Goal: Task Accomplishment & Management: Complete application form

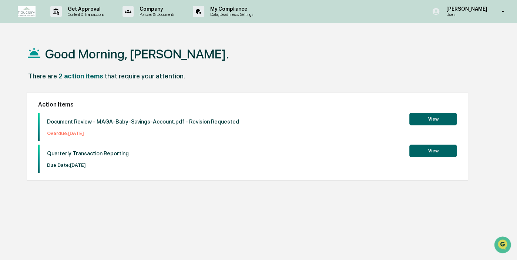
click at [436, 117] on button "View" at bounding box center [432, 119] width 47 height 13
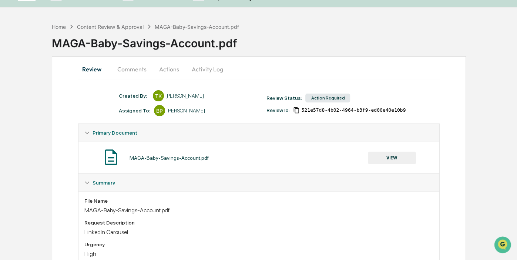
scroll to position [17, 0]
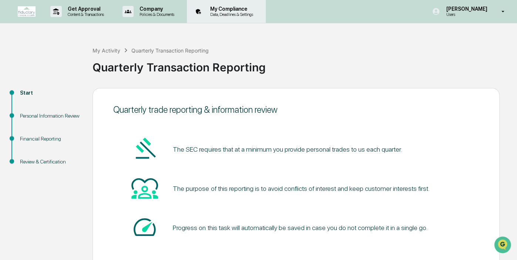
click at [220, 9] on p "My Compliance" at bounding box center [230, 9] width 53 height 6
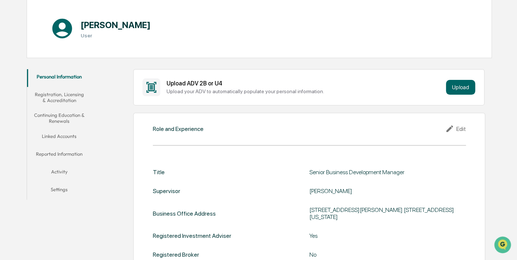
scroll to position [75, 0]
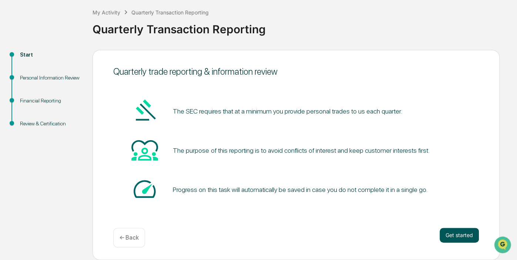
click at [469, 236] on button "Get started" at bounding box center [459, 235] width 39 height 15
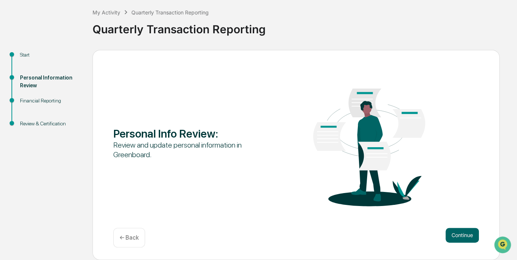
click at [469, 236] on button "Continue" at bounding box center [462, 235] width 33 height 15
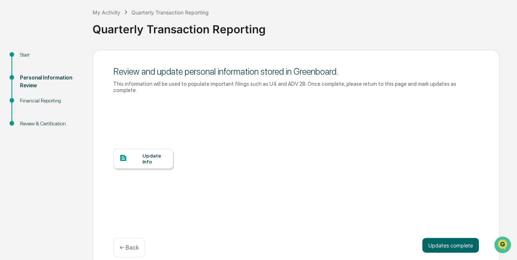
click at [469, 238] on button "Updates complete" at bounding box center [450, 245] width 57 height 15
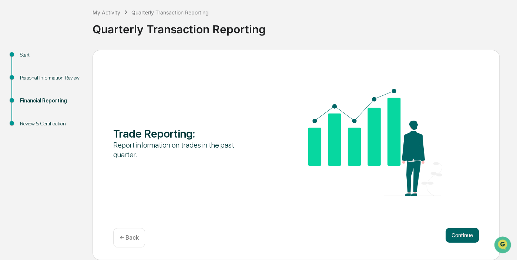
click at [469, 236] on button "Continue" at bounding box center [462, 235] width 33 height 15
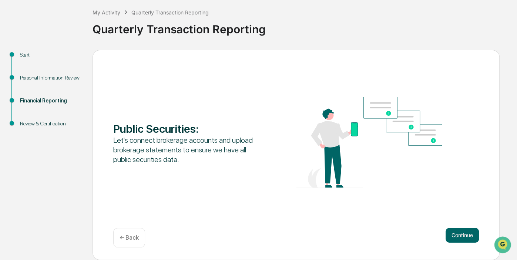
click at [469, 236] on button "Continue" at bounding box center [462, 235] width 33 height 15
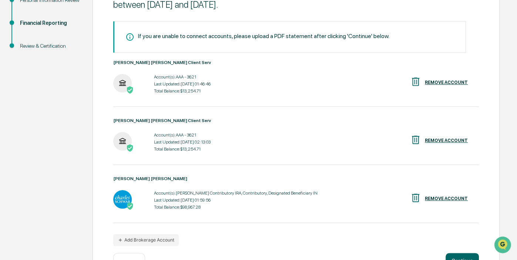
scroll to position [143, 0]
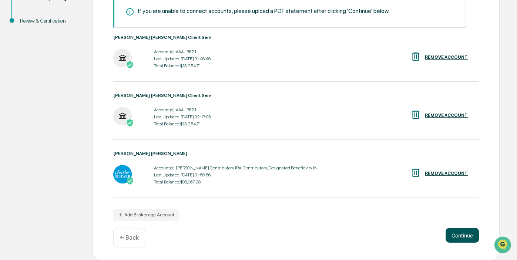
click at [462, 243] on button "Continue" at bounding box center [462, 235] width 33 height 15
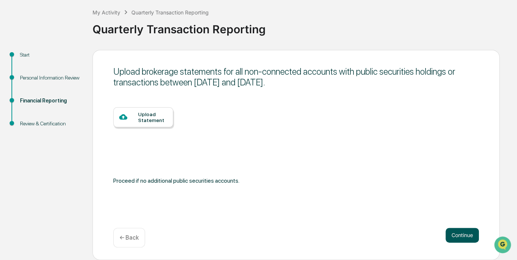
scroll to position [38, 0]
click at [461, 240] on button "Continue" at bounding box center [462, 235] width 33 height 15
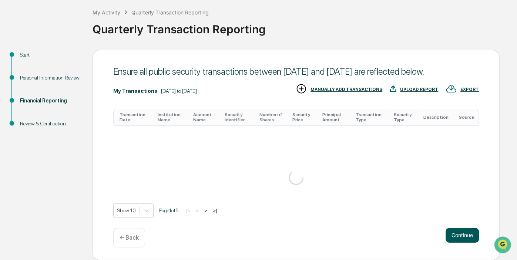
click at [458, 236] on button "Continue" at bounding box center [462, 235] width 33 height 15
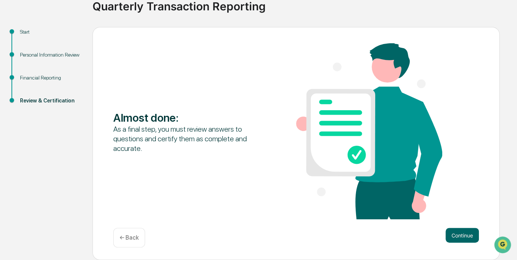
scroll to position [61, 0]
click at [458, 236] on button "Continue" at bounding box center [462, 235] width 33 height 15
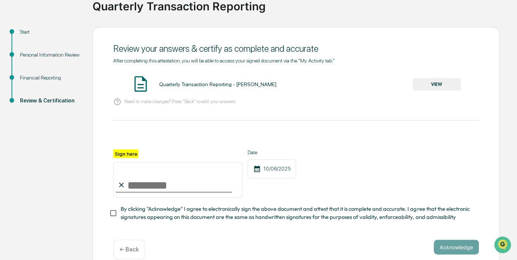
click at [158, 181] on input "Sign here" at bounding box center [177, 180] width 129 height 36
type input "**********"
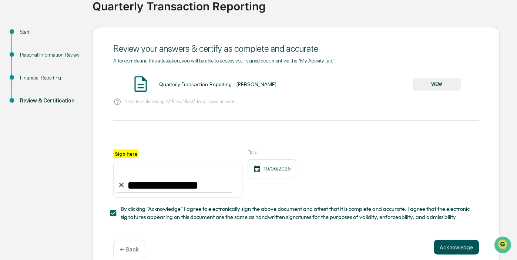
click at [461, 247] on button "Acknowledge" at bounding box center [456, 247] width 45 height 15
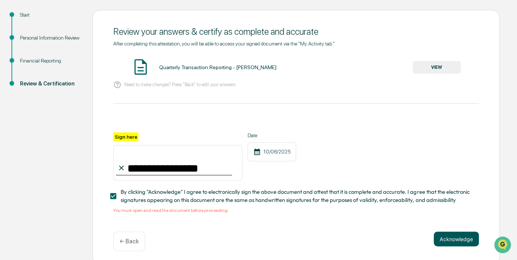
scroll to position [82, 0]
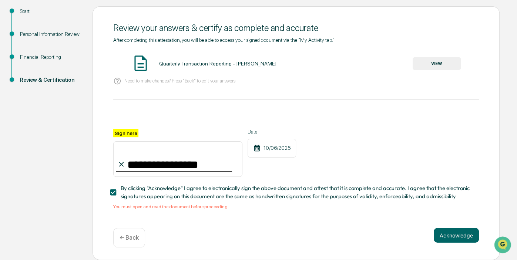
click at [443, 61] on button "VIEW" at bounding box center [437, 63] width 48 height 13
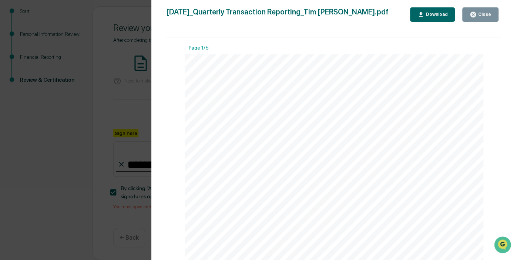
click at [489, 13] on div "Close" at bounding box center [484, 14] width 14 height 5
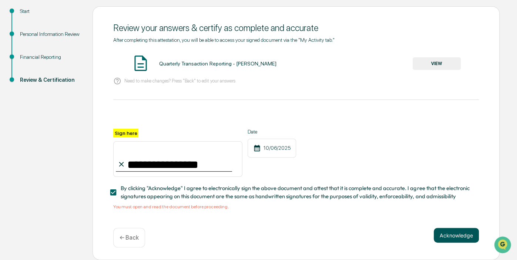
click at [450, 236] on button "Acknowledge" at bounding box center [456, 235] width 45 height 15
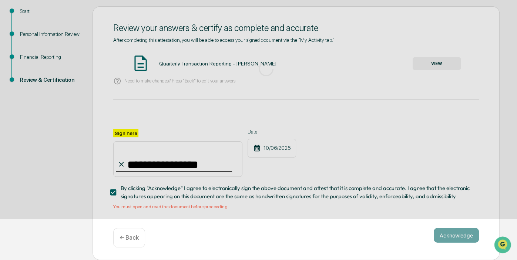
scroll to position [38, 0]
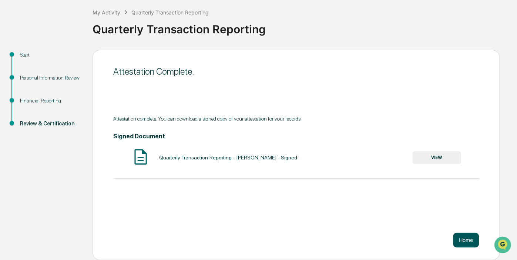
click at [466, 243] on button "Home" at bounding box center [466, 240] width 26 height 15
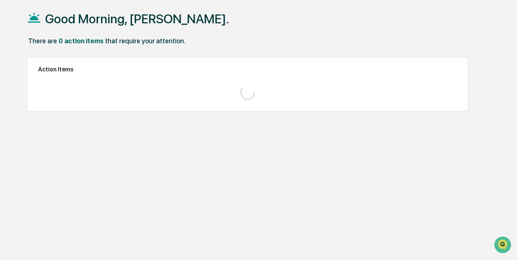
scroll to position [35, 0]
